Goal: Task Accomplishment & Management: Complete application form

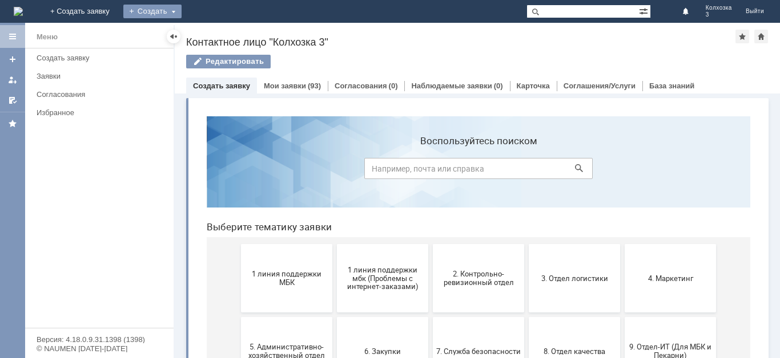
click at [181, 8] on div "Создать" at bounding box center [152, 12] width 58 height 14
click at [212, 30] on link "Заявка" at bounding box center [169, 34] width 87 height 14
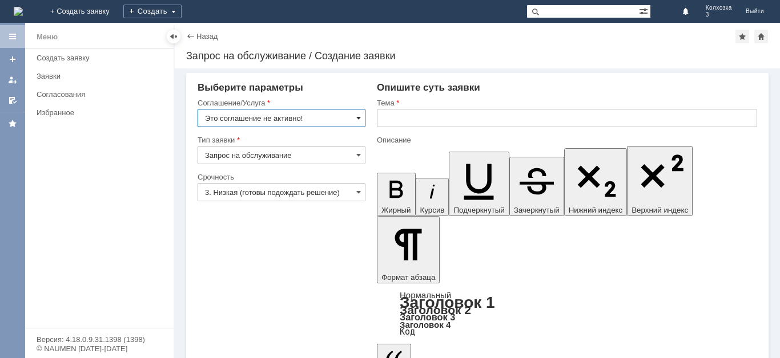
click at [356, 119] on span at bounding box center [358, 118] width 5 height 9
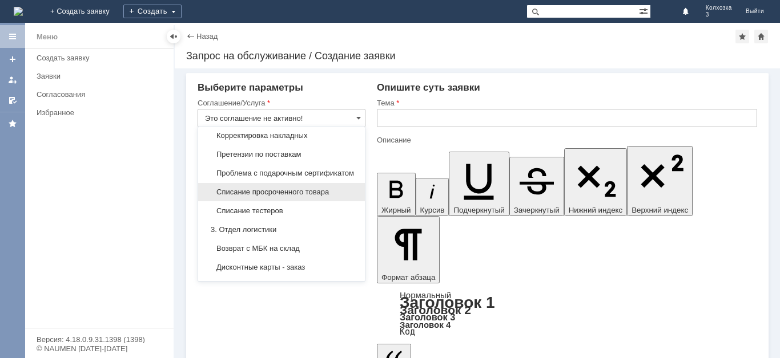
scroll to position [285, 0]
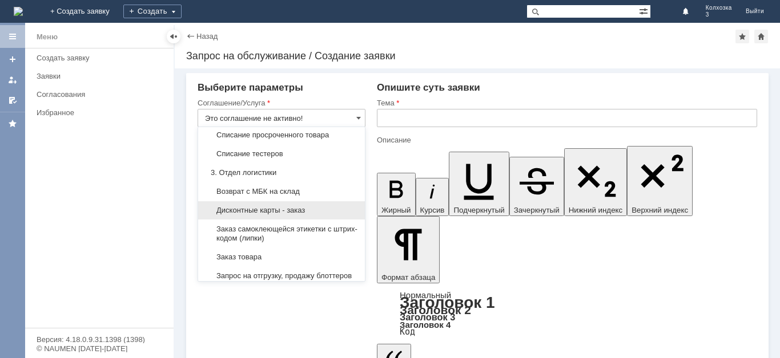
click at [305, 215] on span "Дисконтные карты - заказ" at bounding box center [281, 210] width 153 height 9
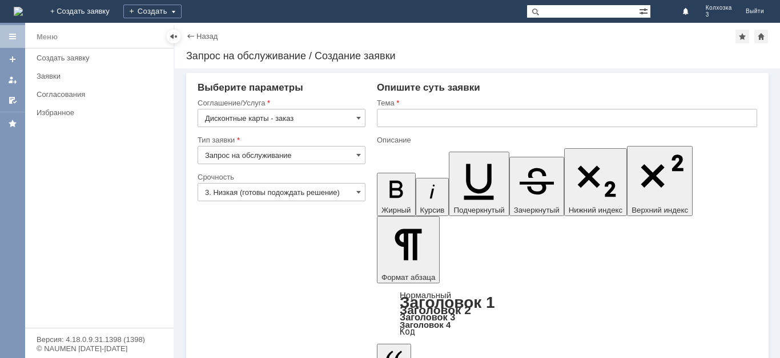
type input "Дисконтные карты - заказ"
click at [354, 191] on input "3. Низкая (готовы подождать решение)" at bounding box center [281, 192] width 168 height 18
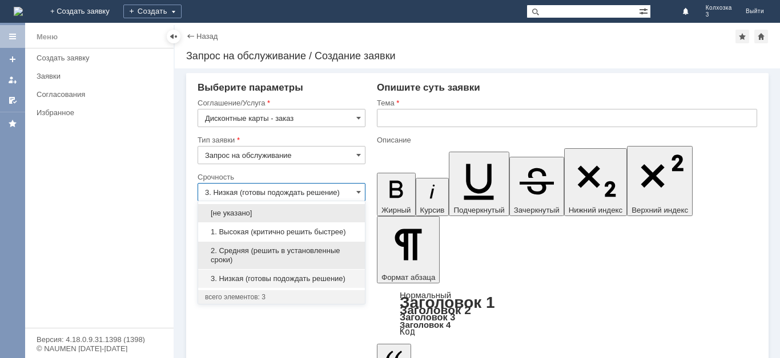
click at [270, 249] on span "2. Средняя (решить в установленные сроки)" at bounding box center [281, 256] width 153 height 18
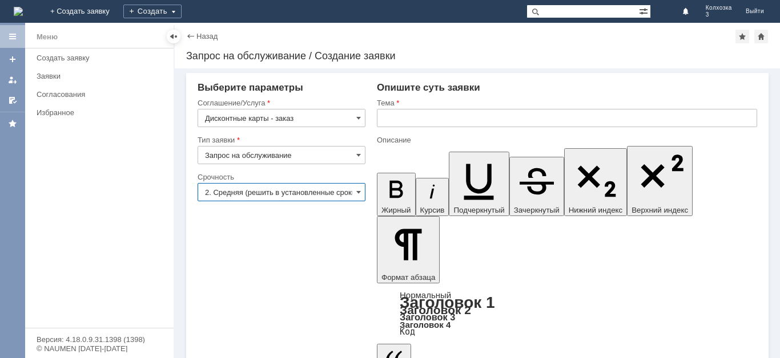
type input "2. Средняя (решить в установленные сроки)"
click at [390, 119] on input "text" at bounding box center [567, 118] width 380 height 18
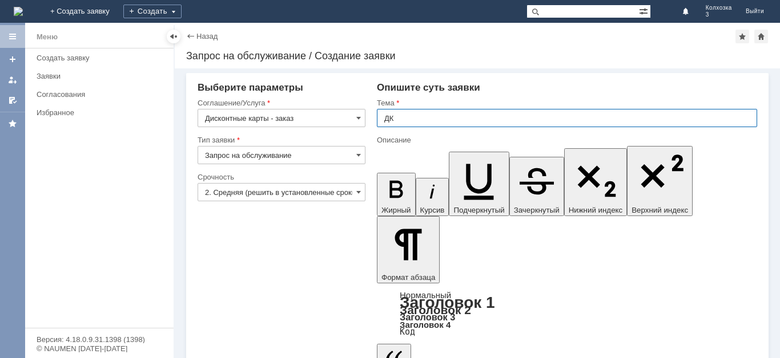
type input "ДК"
